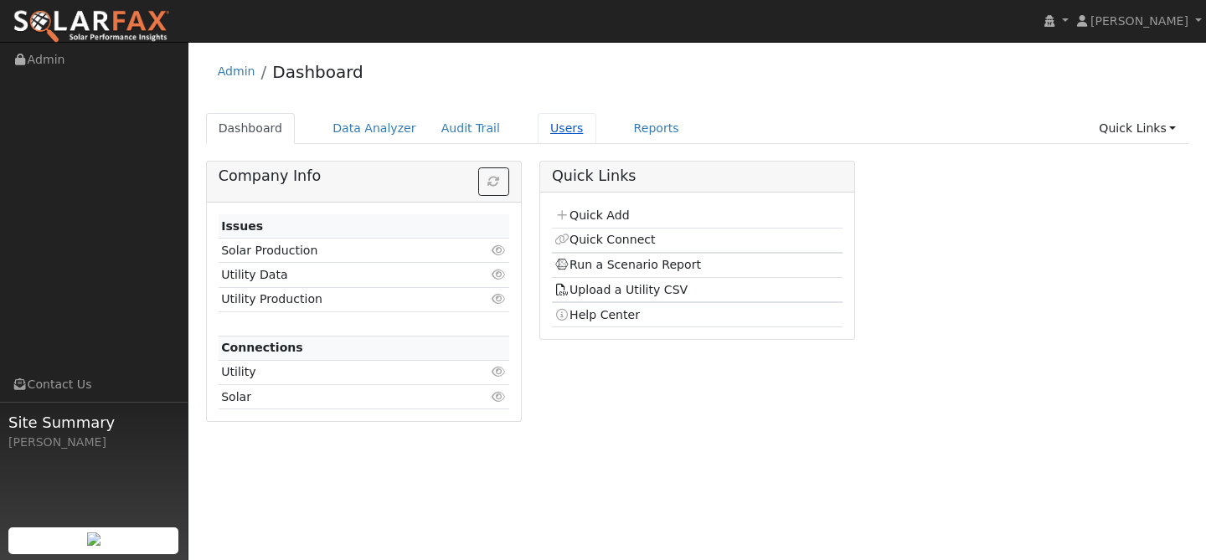
click at [543, 122] on link "Users" at bounding box center [567, 128] width 59 height 31
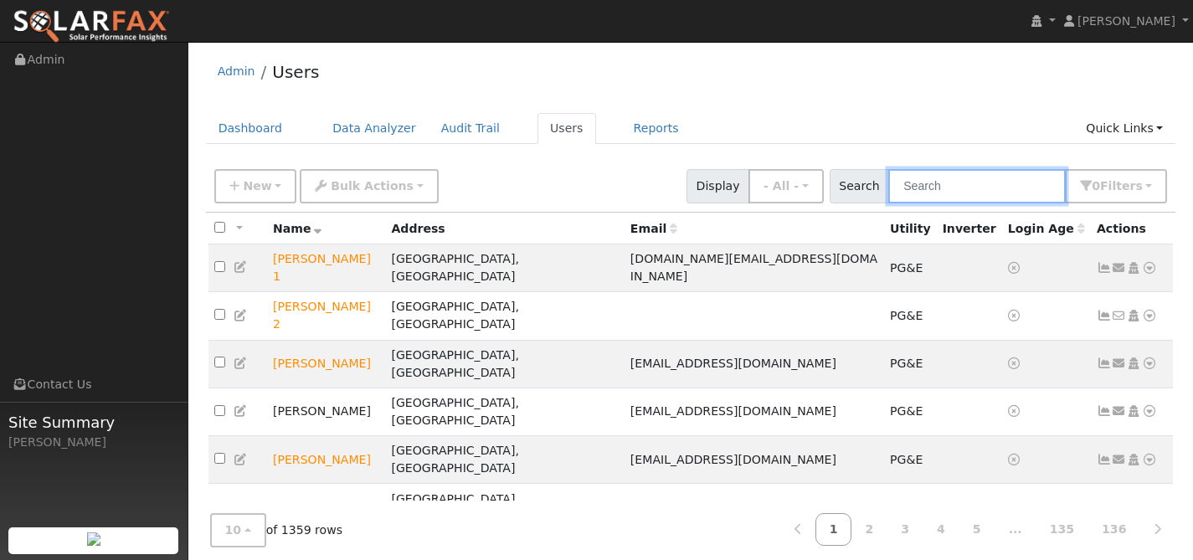
click at [960, 188] on input "text" at bounding box center [976, 186] width 177 height 34
paste input "[PERSON_NAME]"
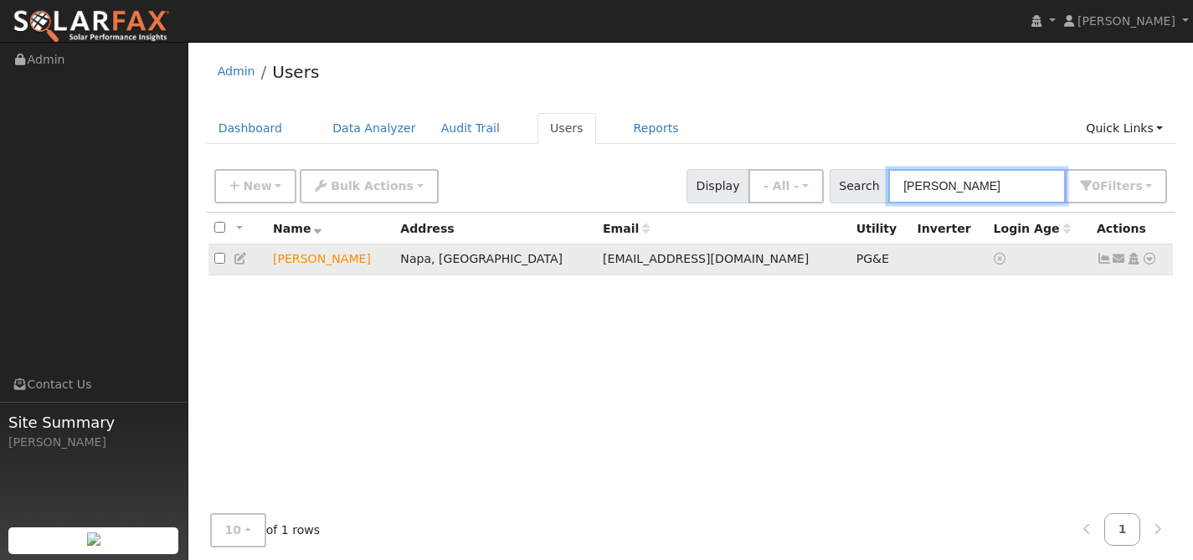
type input "[PERSON_NAME]"
click at [1149, 266] on link at bounding box center [1149, 259] width 15 height 18
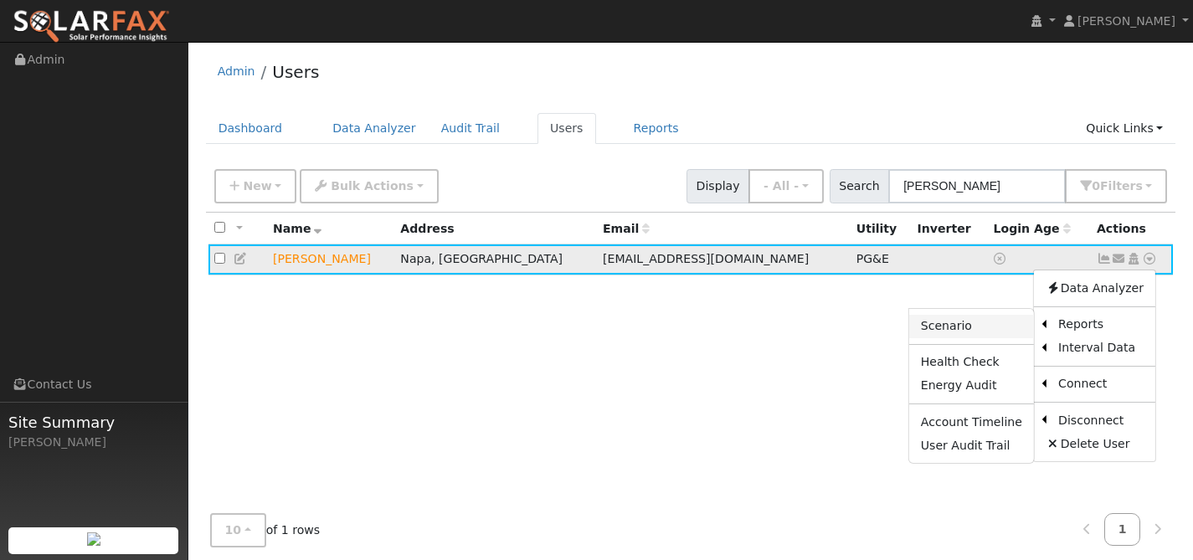
click at [987, 329] on link "Scenario" at bounding box center [971, 326] width 125 height 23
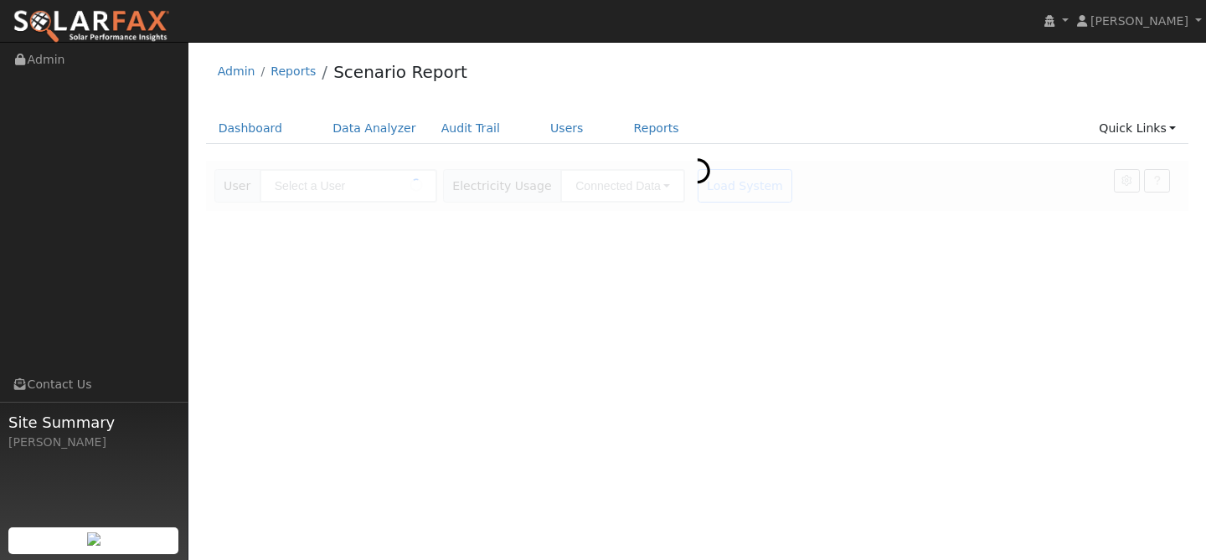
type input "Andrew Livingston"
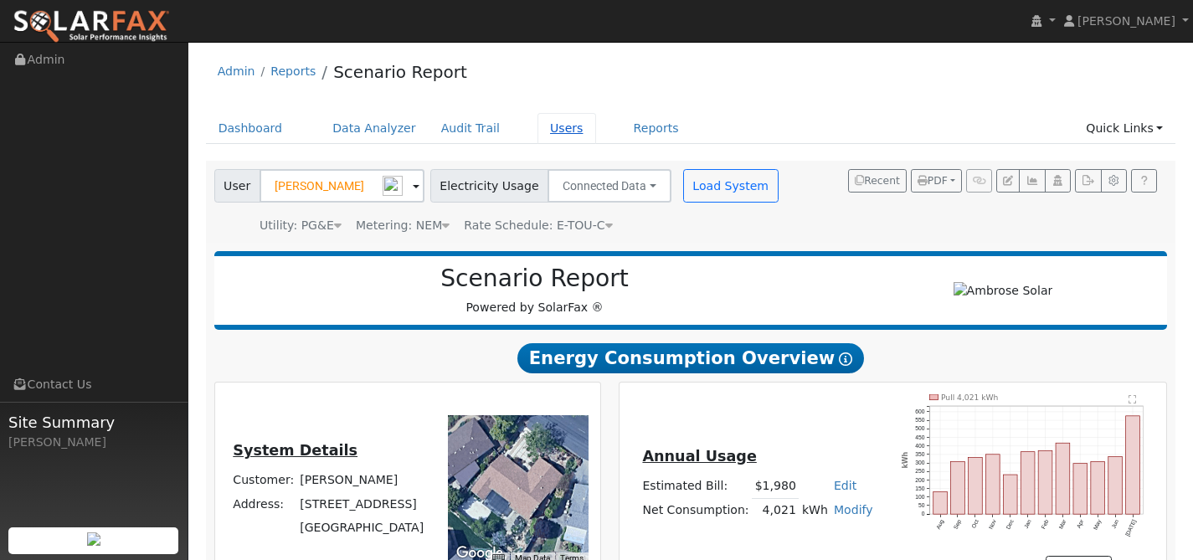
click at [545, 131] on link "Users" at bounding box center [567, 128] width 59 height 31
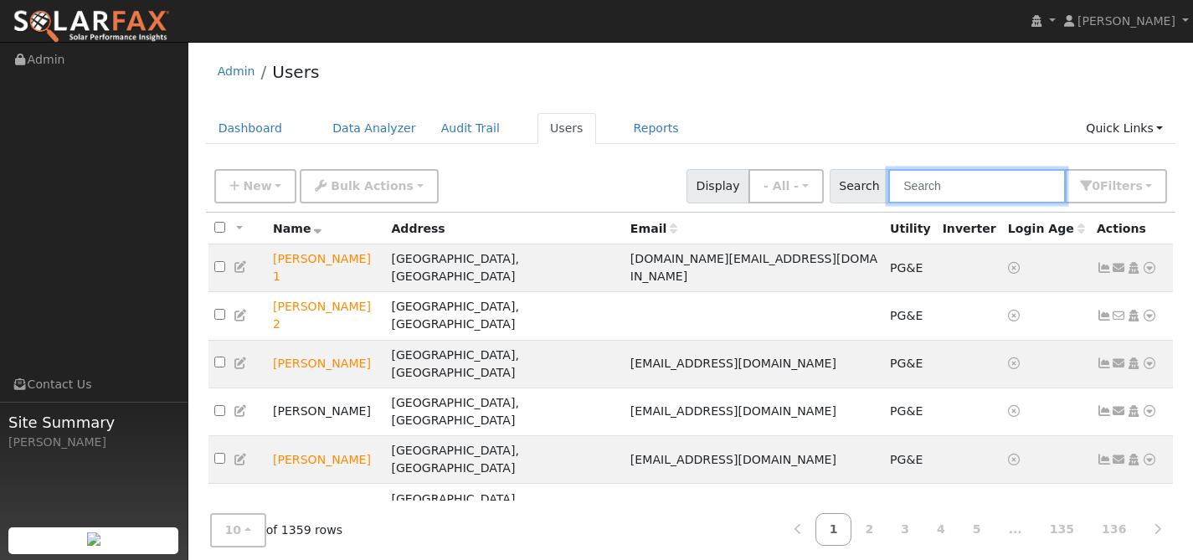
click at [975, 189] on input "text" at bounding box center [976, 186] width 177 height 34
paste input "Andrew Livingston"
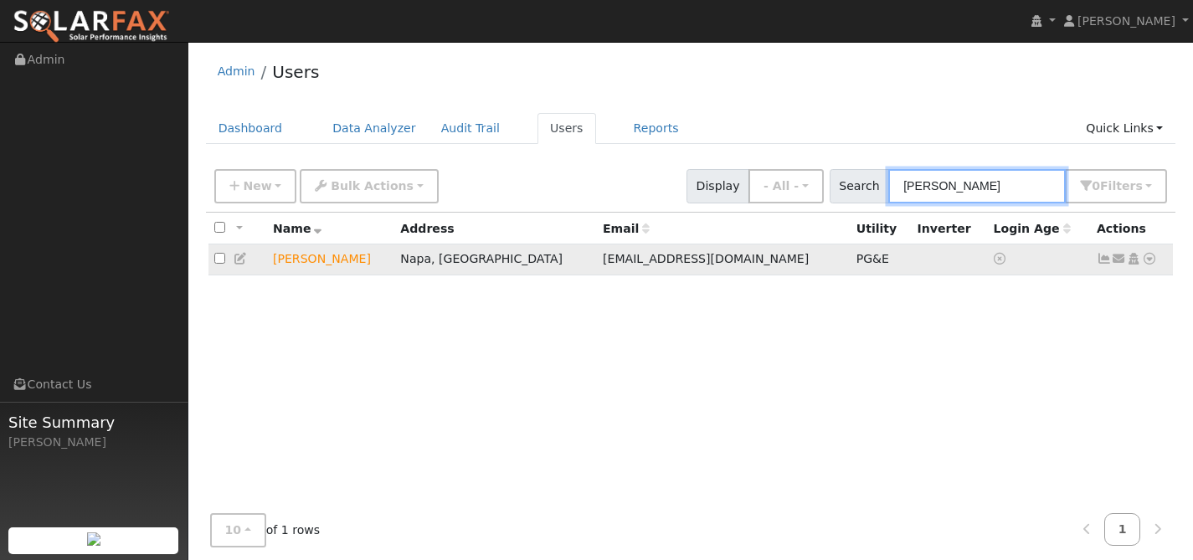
type input "[PERSON_NAME]"
click at [1100, 260] on icon at bounding box center [1104, 259] width 15 height 12
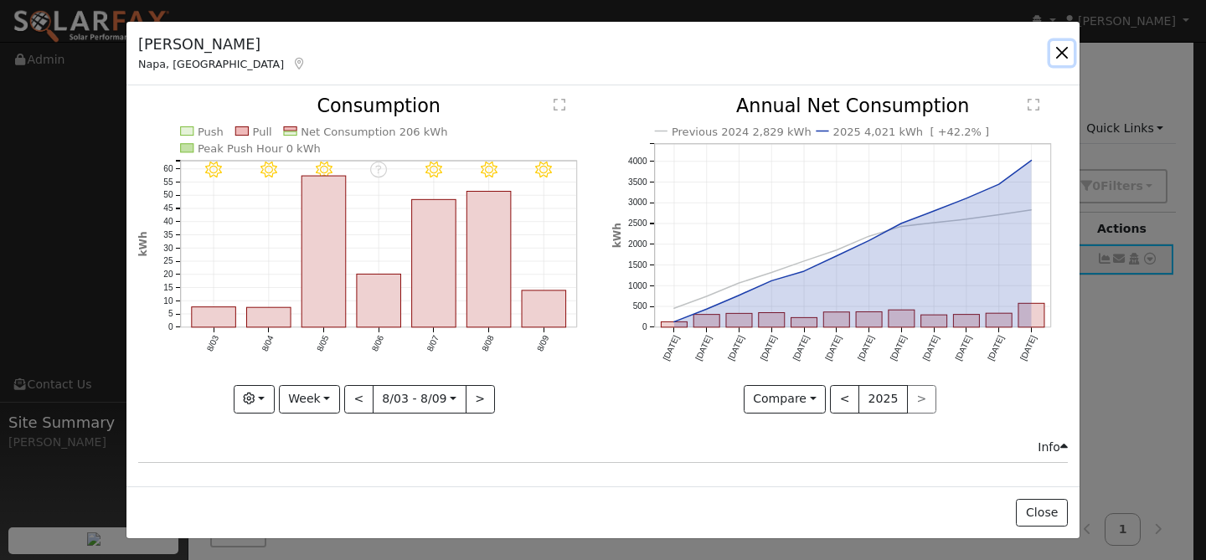
click at [1057, 48] on button "button" at bounding box center [1061, 52] width 23 height 23
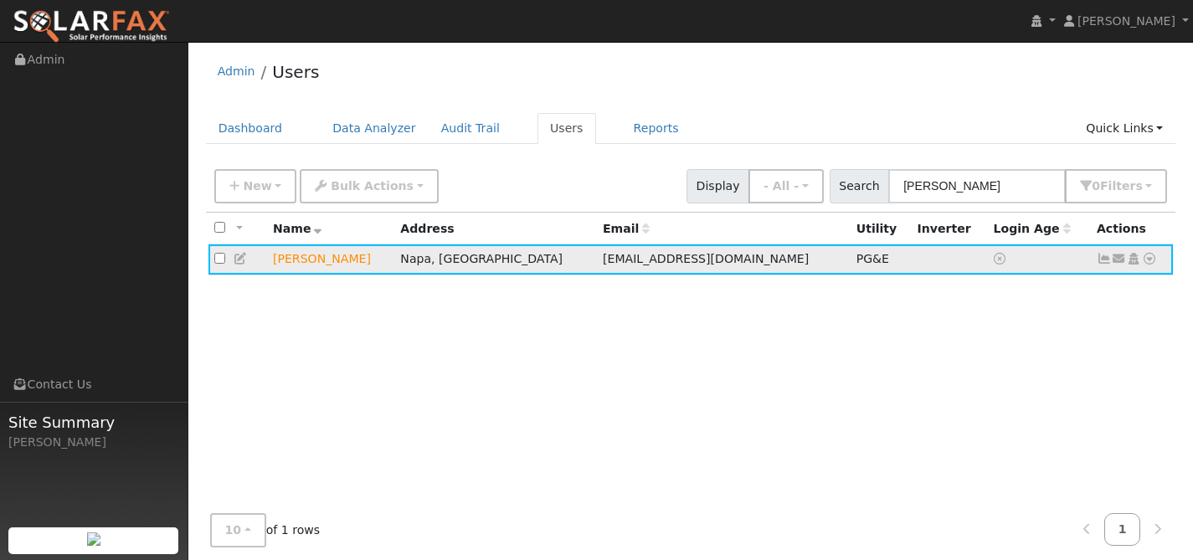
click at [1151, 261] on icon at bounding box center [1149, 259] width 15 height 12
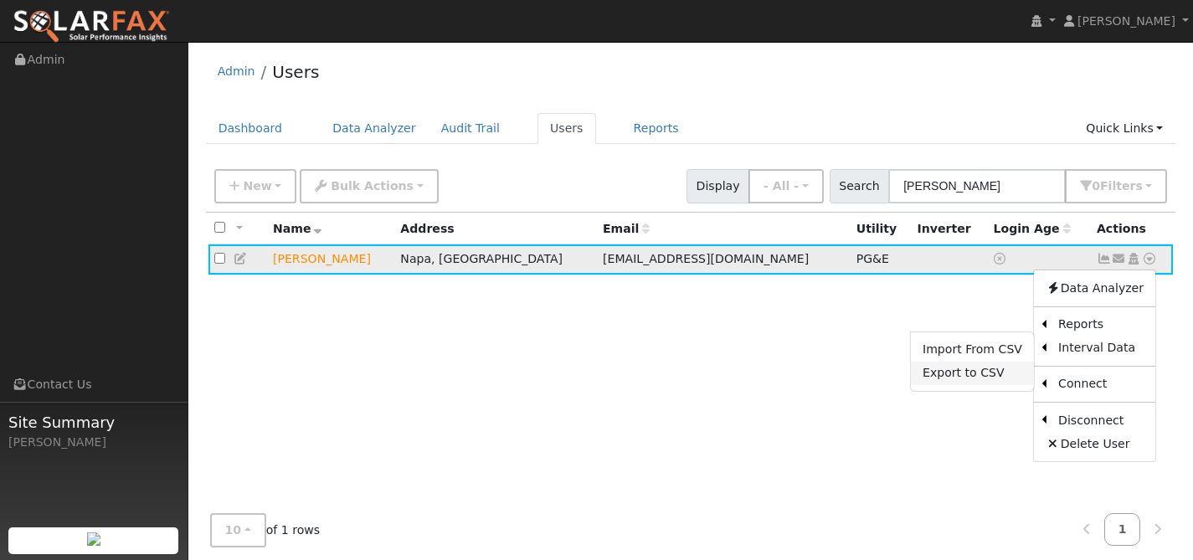
click at [991, 377] on link "Export to CSV" at bounding box center [972, 373] width 123 height 23
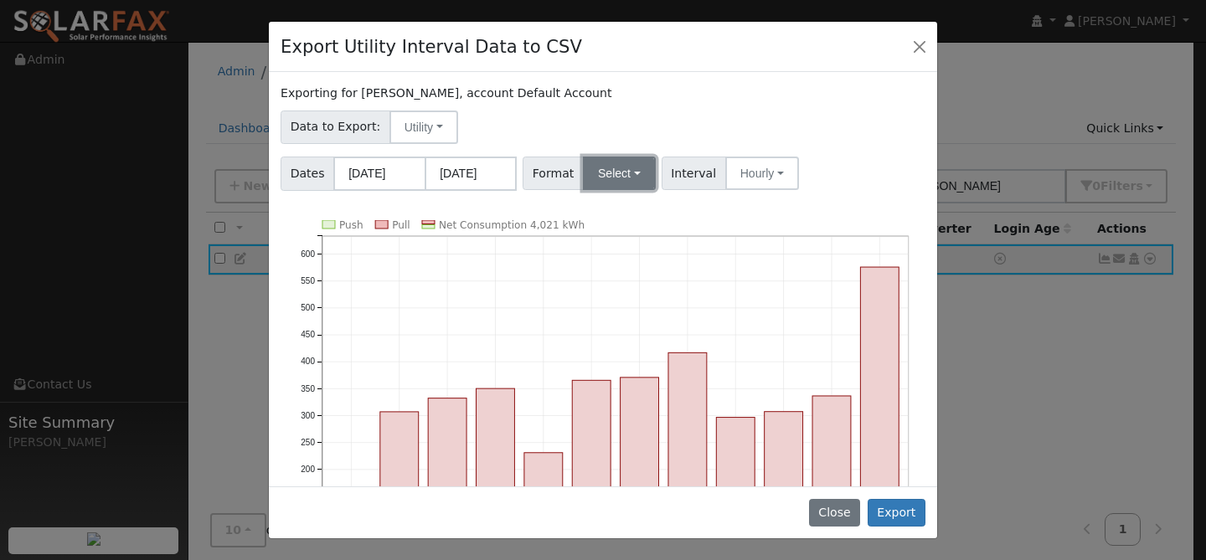
click at [594, 181] on button "Select" at bounding box center [619, 173] width 73 height 33
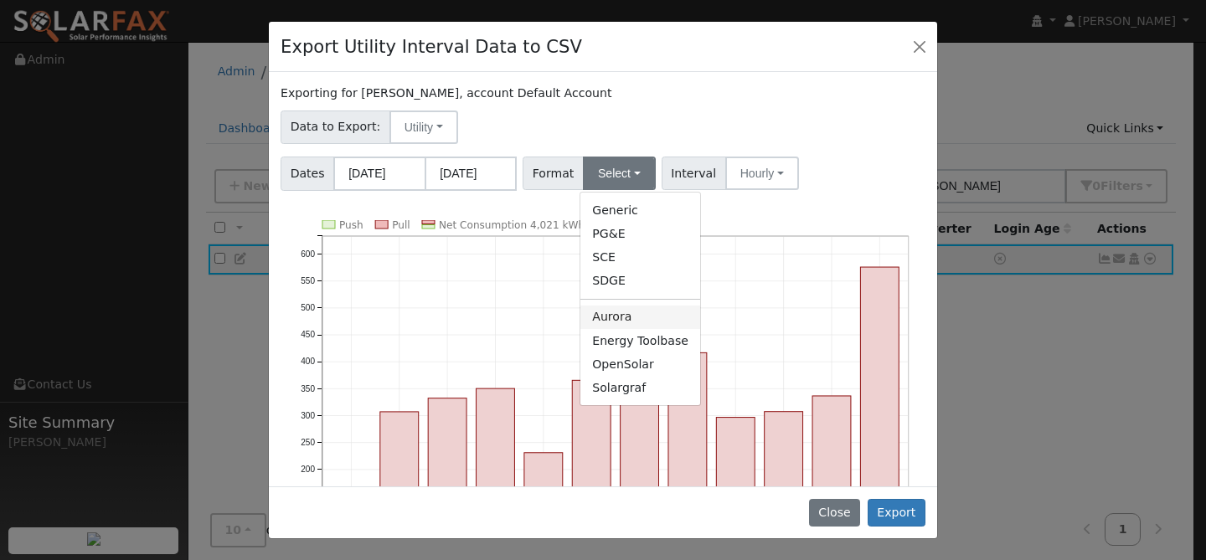
click at [628, 315] on link "Aurora" at bounding box center [640, 317] width 120 height 23
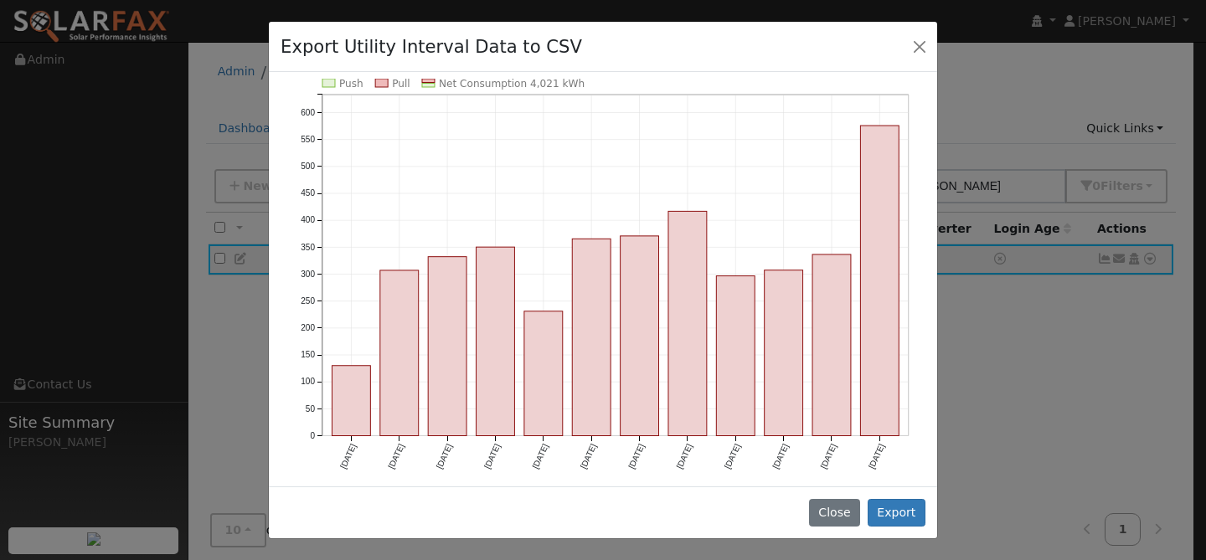
scroll to position [142, 0]
click at [904, 506] on button "Export" at bounding box center [896, 513] width 58 height 28
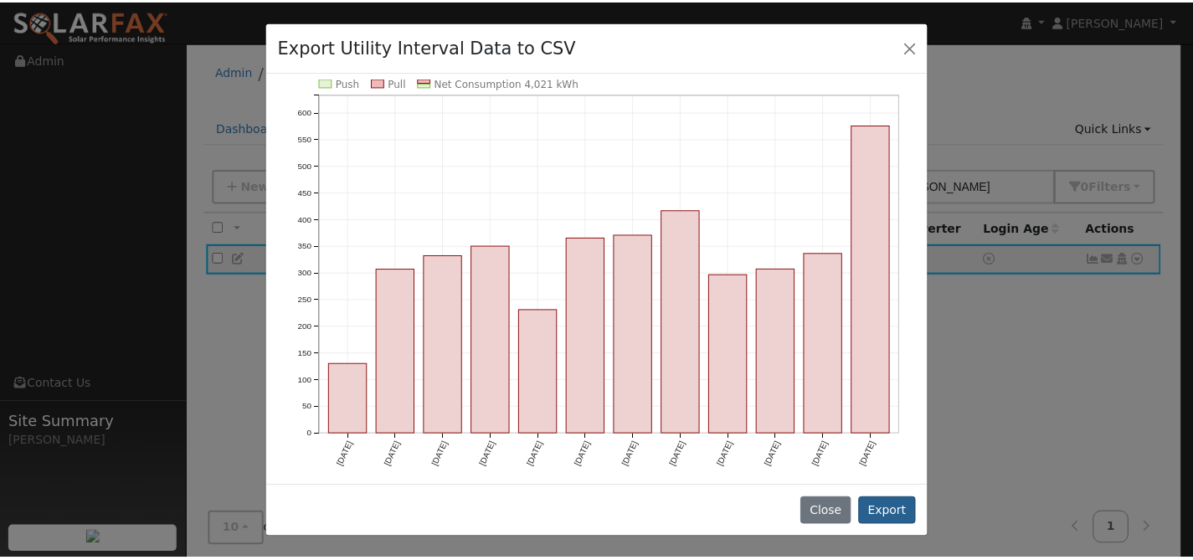
scroll to position [0, 0]
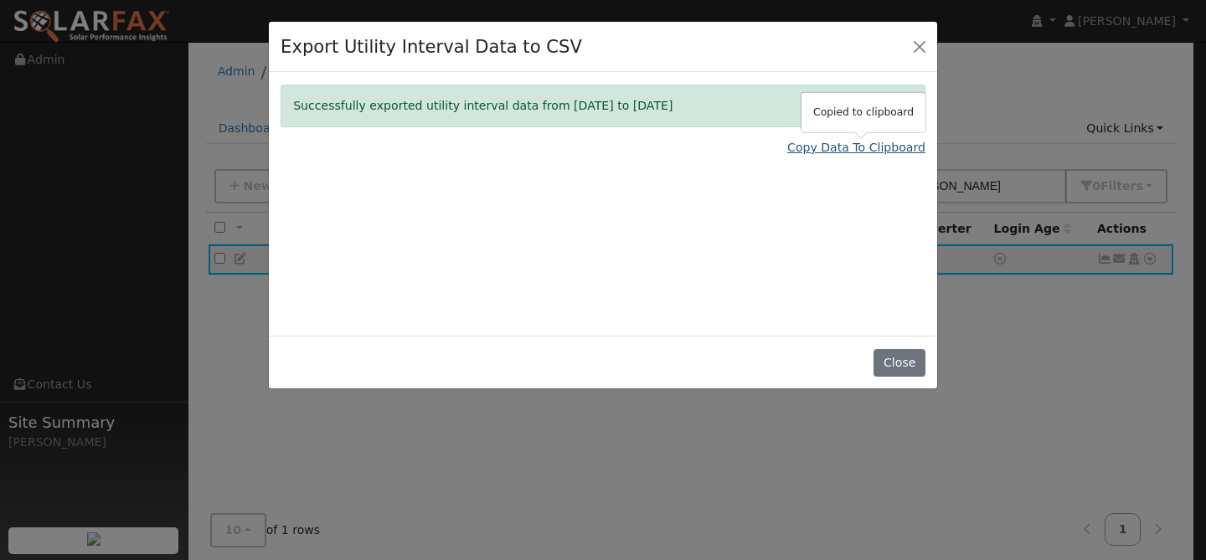
click at [861, 152] on link "Copy Data To Clipboard" at bounding box center [856, 148] width 138 height 18
click at [913, 354] on button "Close" at bounding box center [898, 363] width 51 height 28
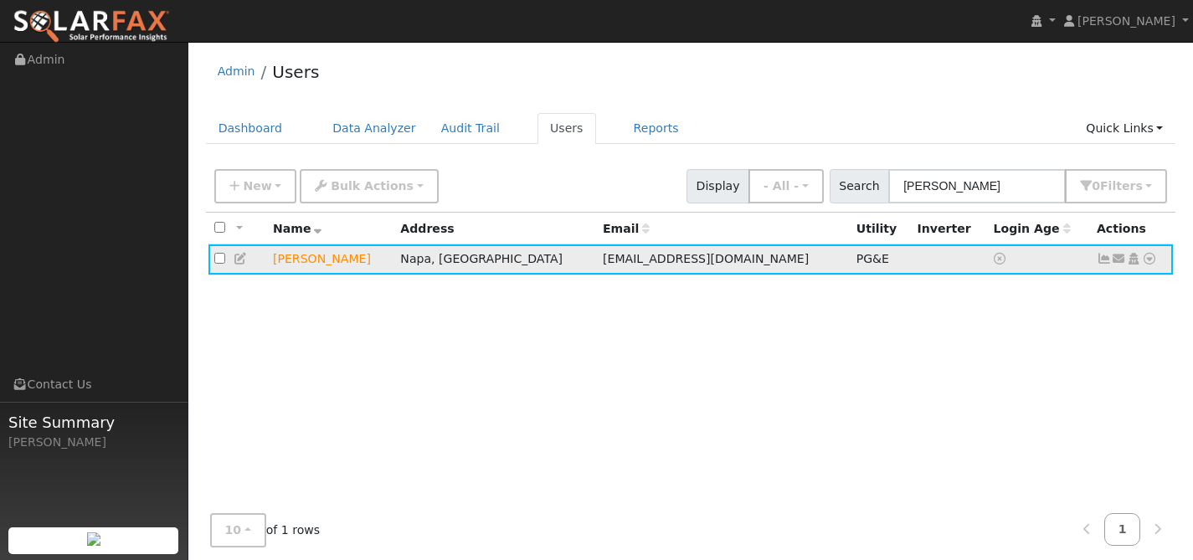
click at [1151, 257] on icon at bounding box center [1149, 259] width 15 height 12
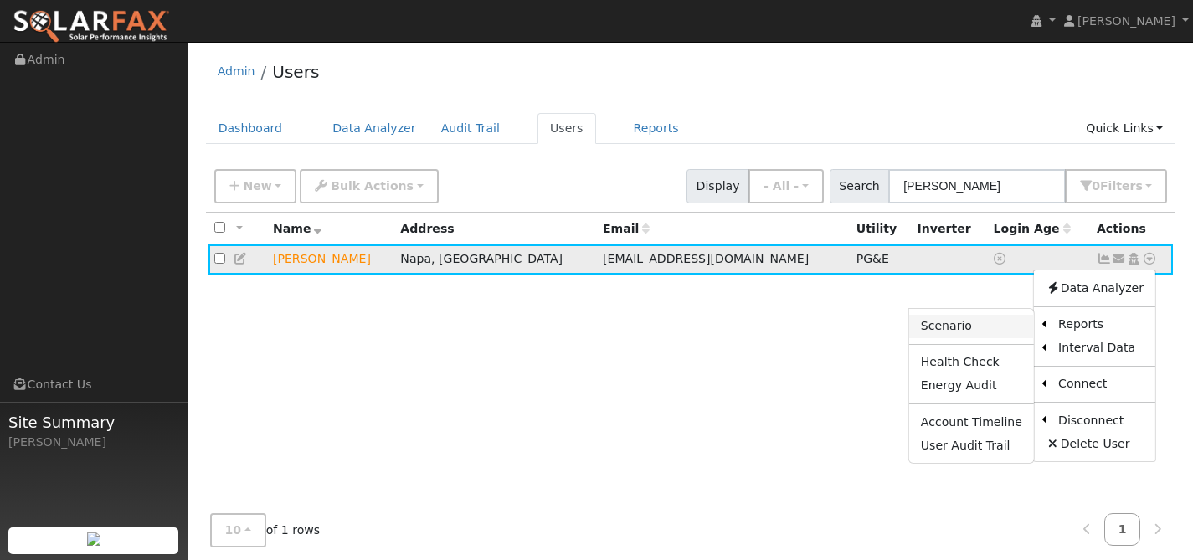
click at [999, 329] on link "Scenario" at bounding box center [971, 326] width 125 height 23
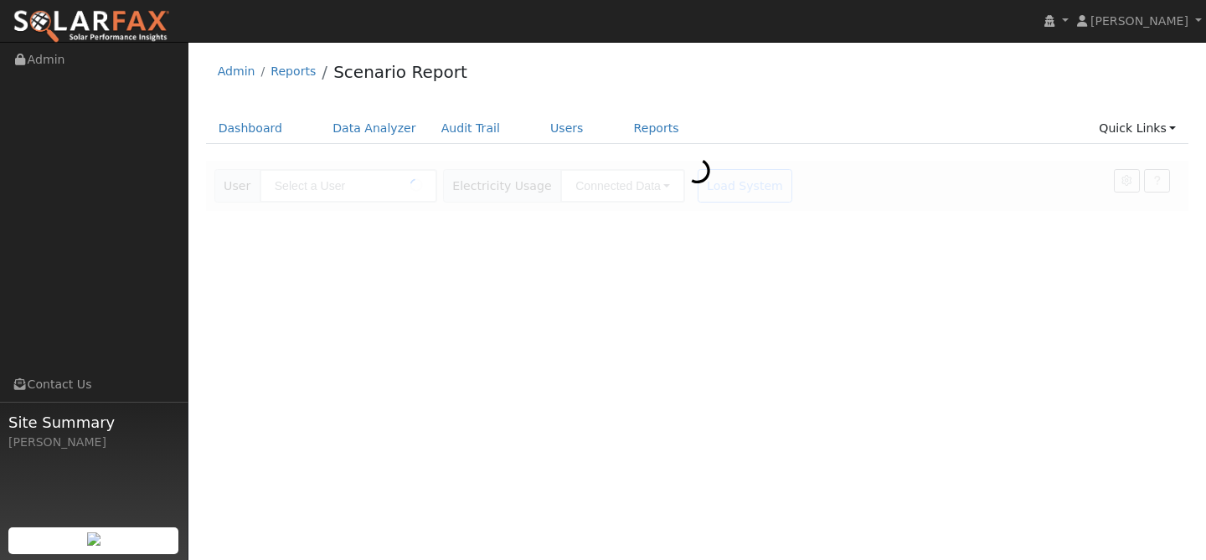
type input "[PERSON_NAME]"
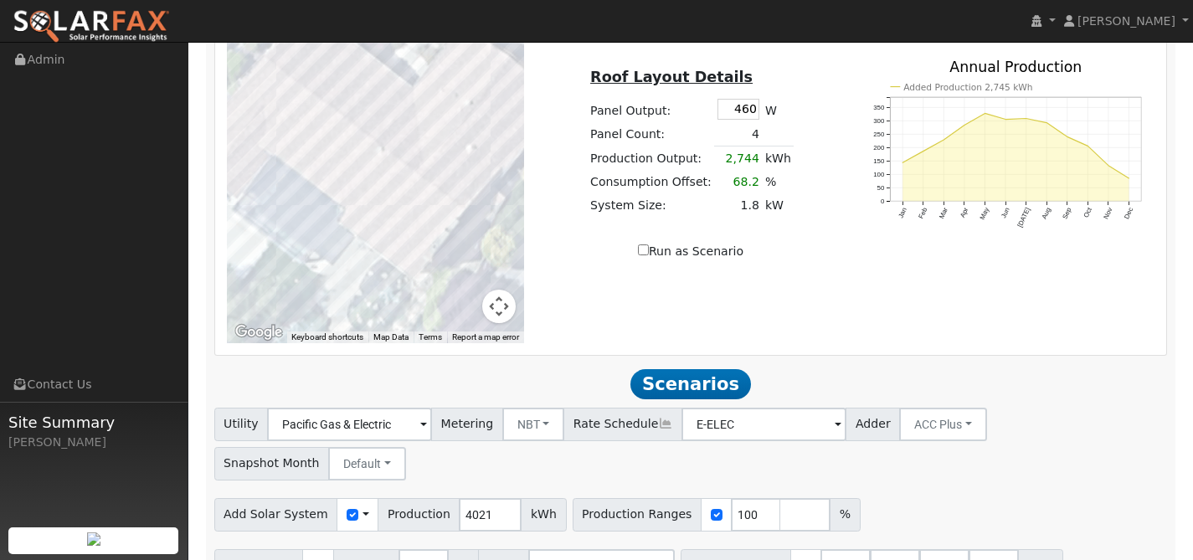
scroll to position [1004, 0]
click at [780, 497] on input "number" at bounding box center [805, 513] width 50 height 33
type input "110"
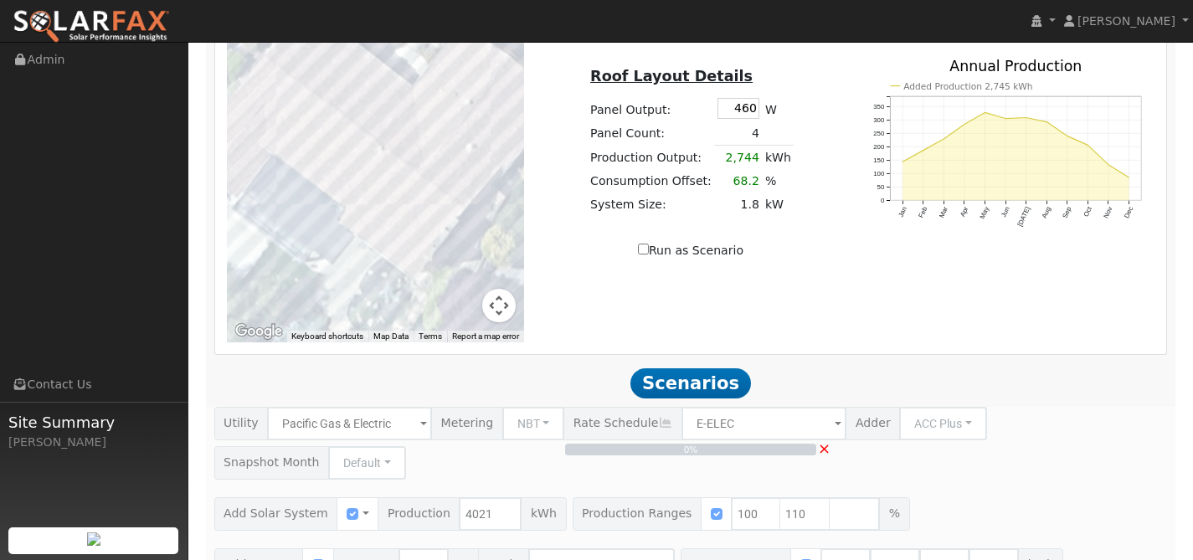
click at [829, 477] on div "0% ×" at bounding box center [690, 514] width 971 height 214
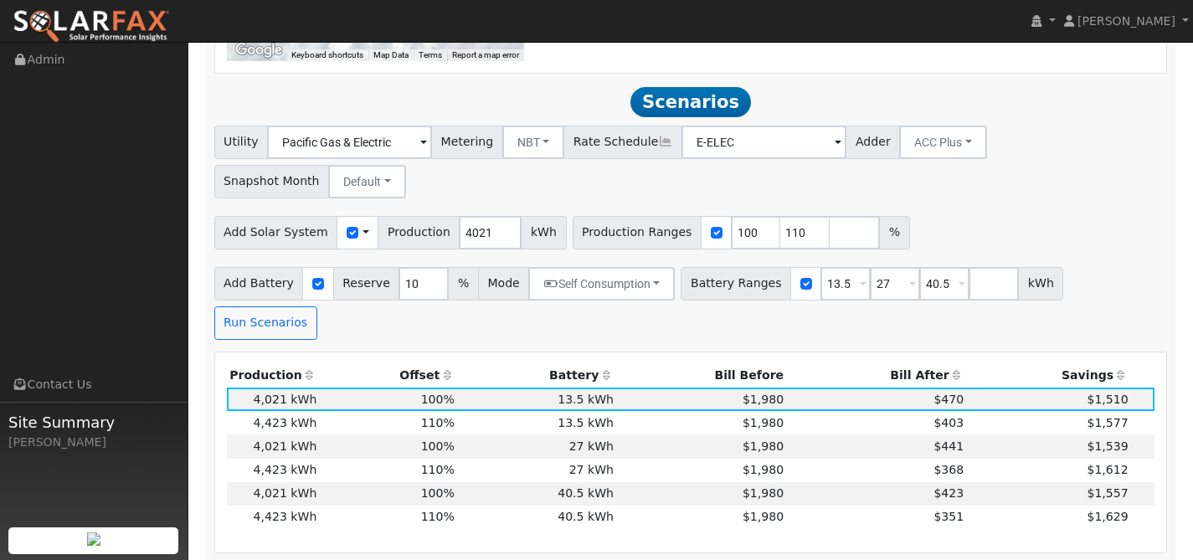
scroll to position [1321, 0]
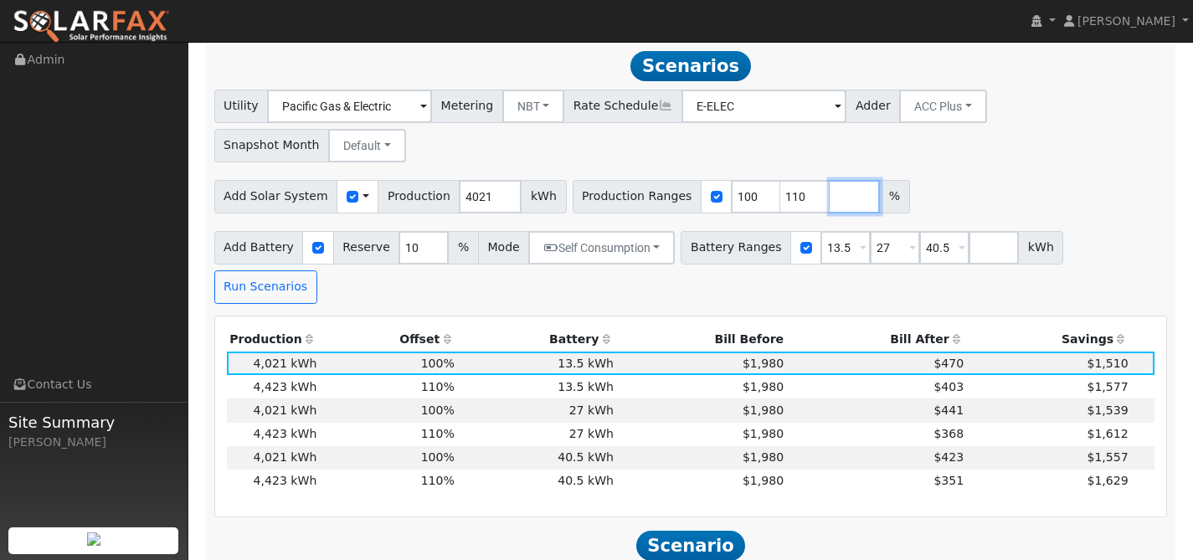
click at [830, 180] on input "number" at bounding box center [855, 196] width 50 height 33
type input "120"
click at [879, 180] on input "number" at bounding box center [904, 196] width 50 height 33
type input "130"
click at [929, 180] on input "number" at bounding box center [954, 196] width 50 height 33
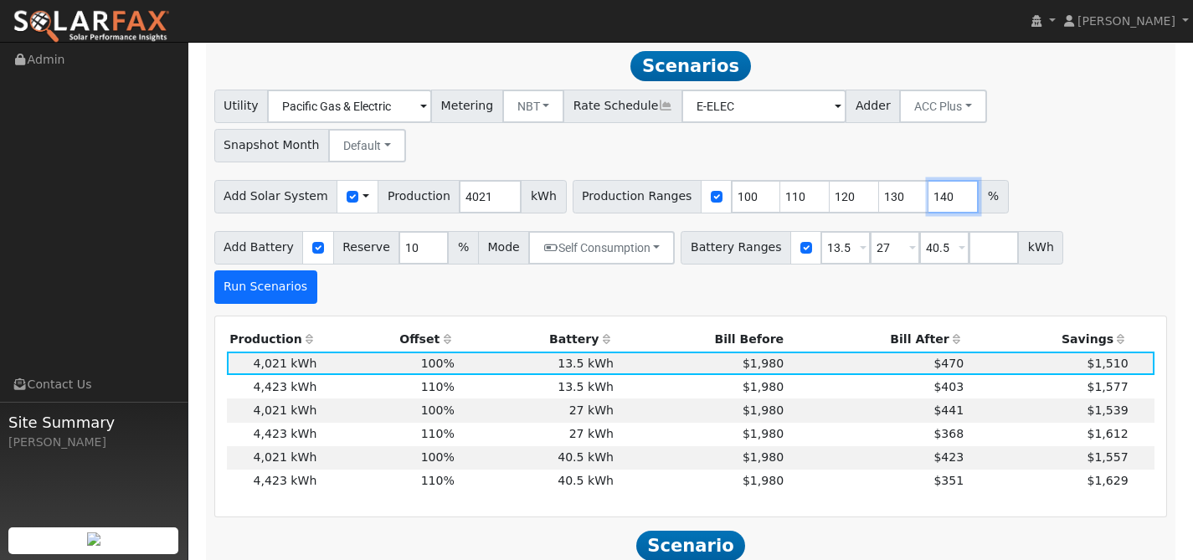
type input "140"
click at [317, 270] on button "Run Scenarios" at bounding box center [265, 286] width 103 height 33
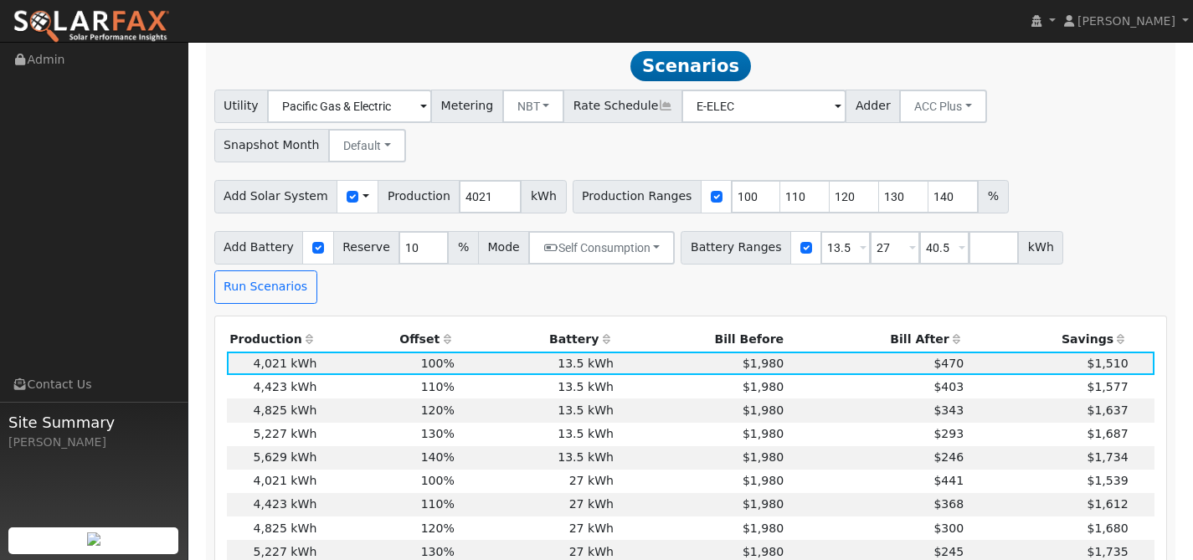
click at [909, 328] on th "Bill After" at bounding box center [877, 339] width 180 height 23
